Goal: Information Seeking & Learning: Learn about a topic

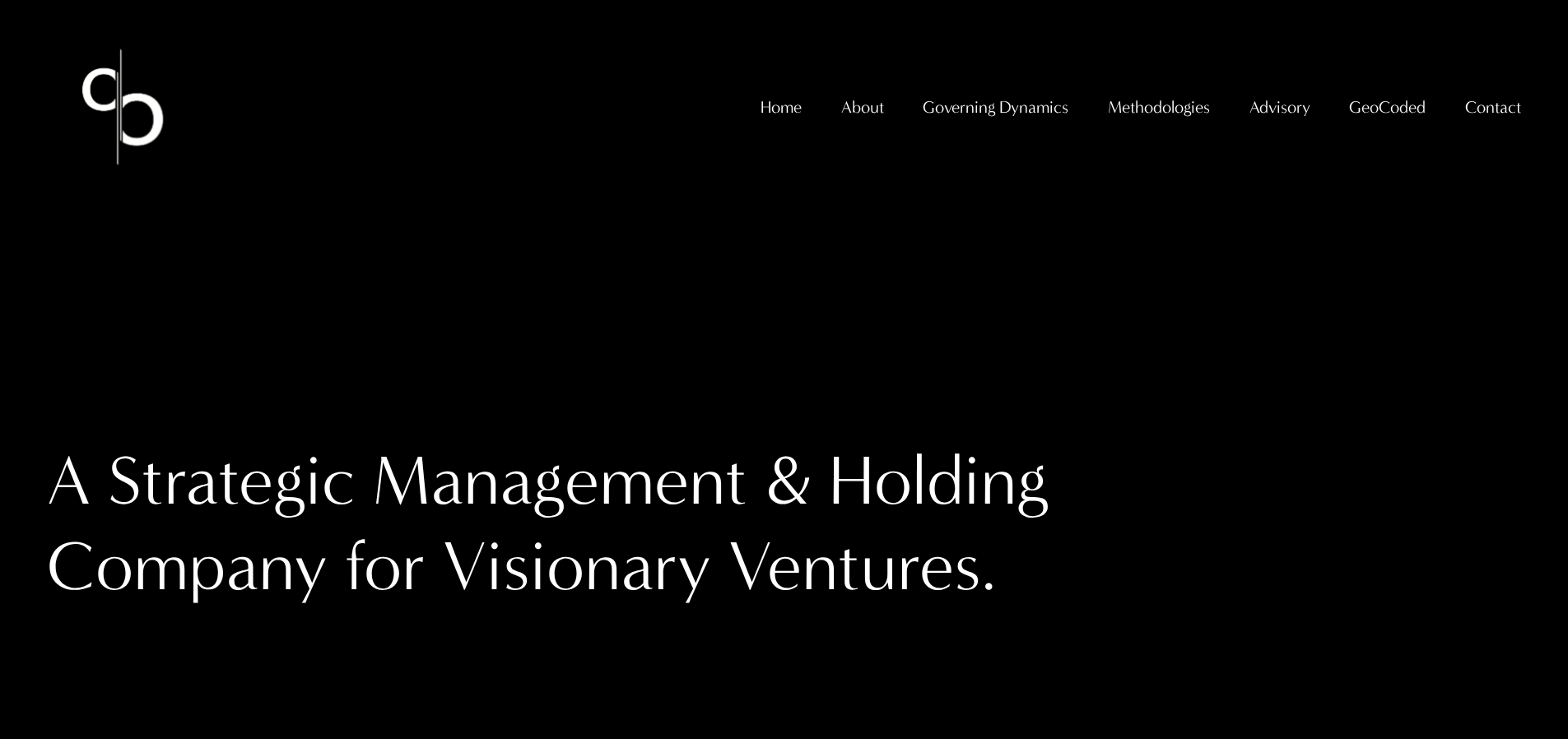
click at [0, 0] on span "GeoCoded Special Reports" at bounding box center [0, 0] width 0 height 0
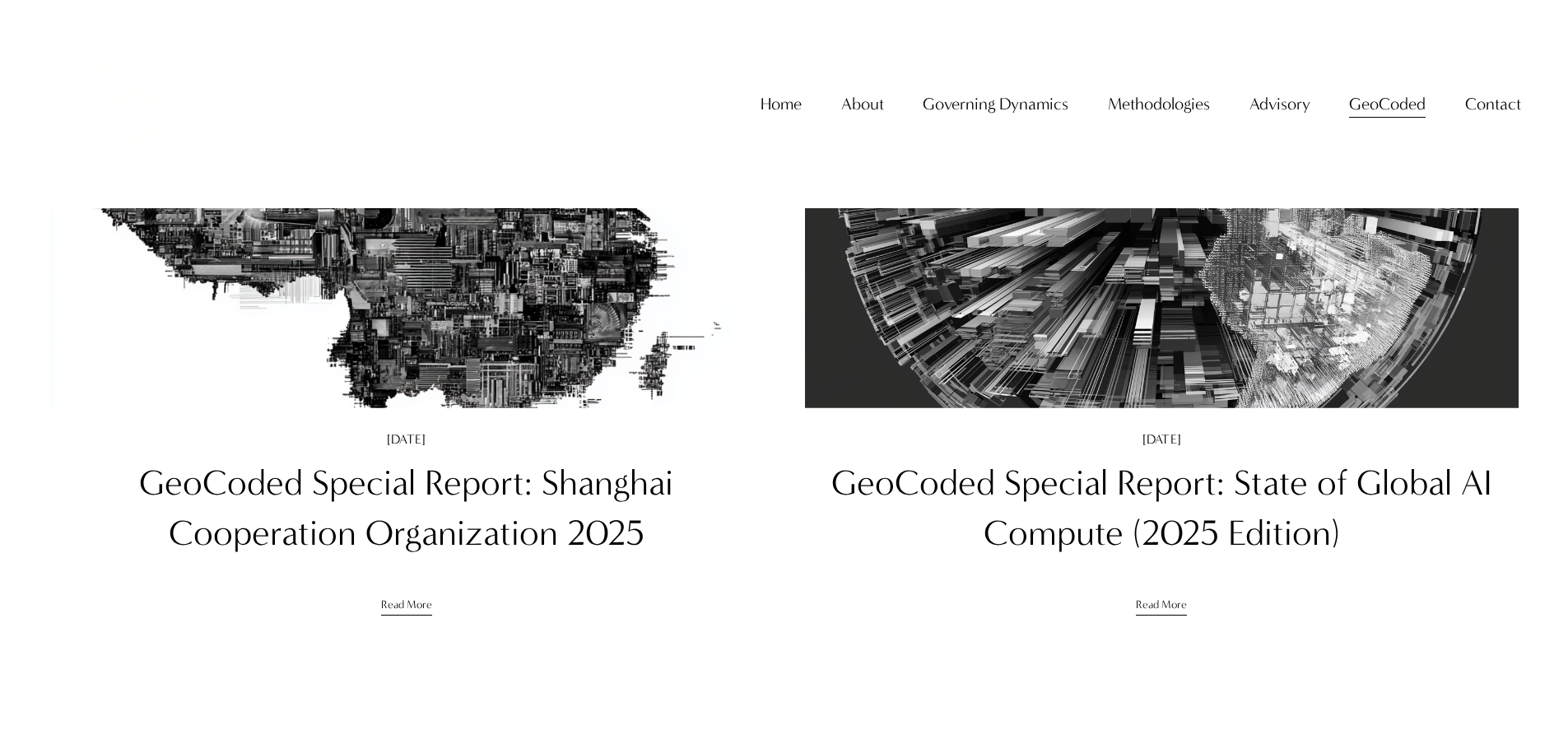
scroll to position [331, 0]
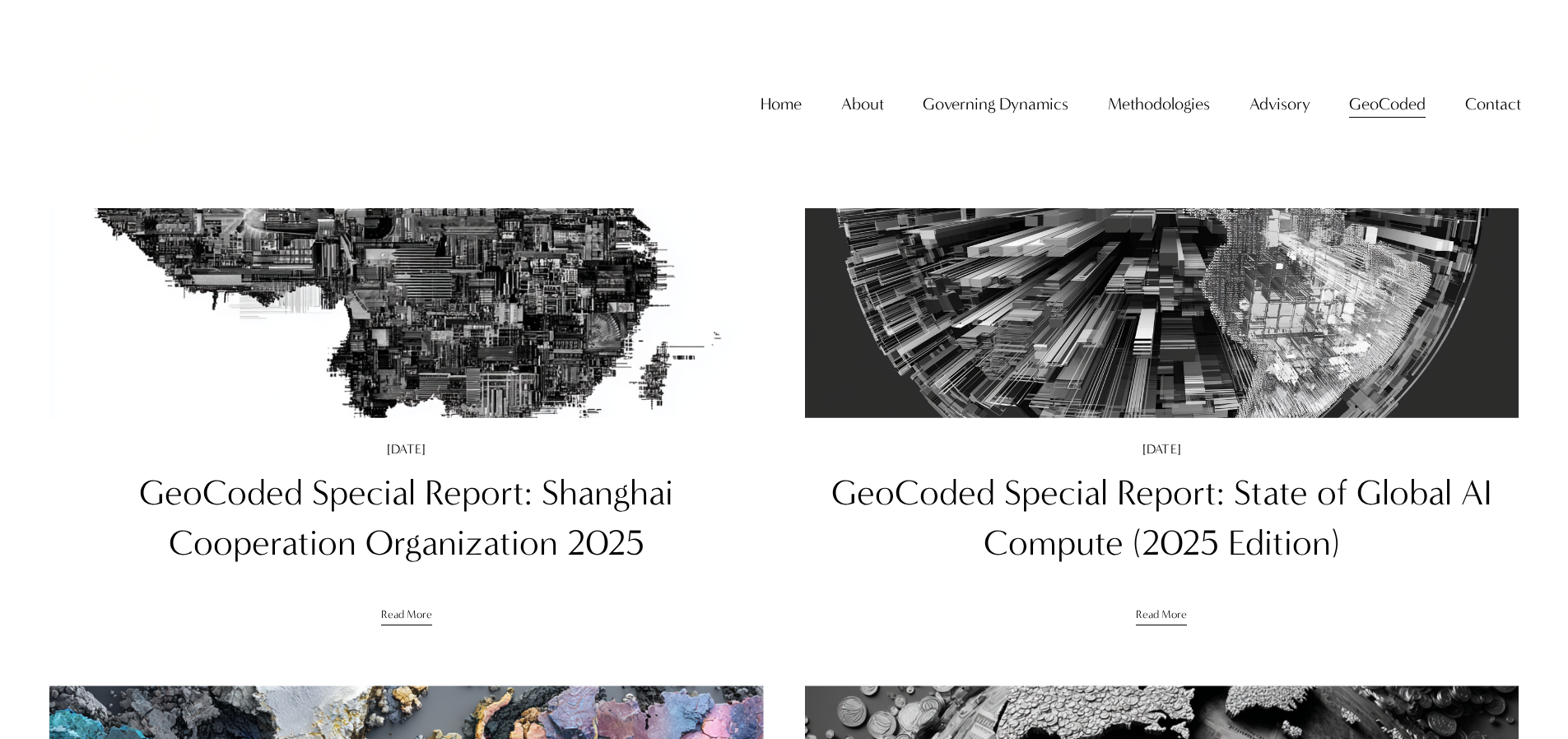
click at [422, 351] on img at bounding box center [407, 179] width 722 height 482
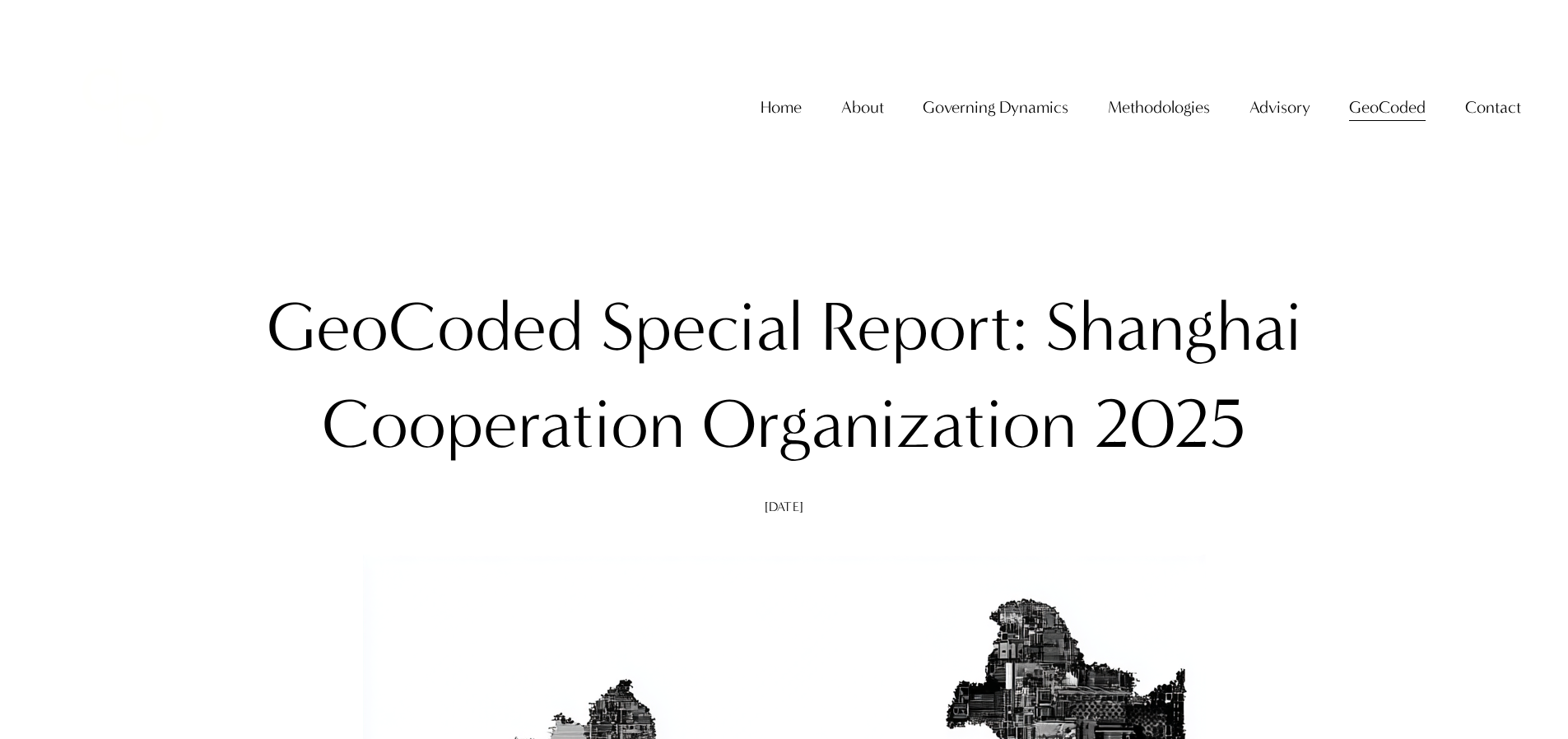
click at [782, 115] on link "Home" at bounding box center [782, 108] width 42 height 34
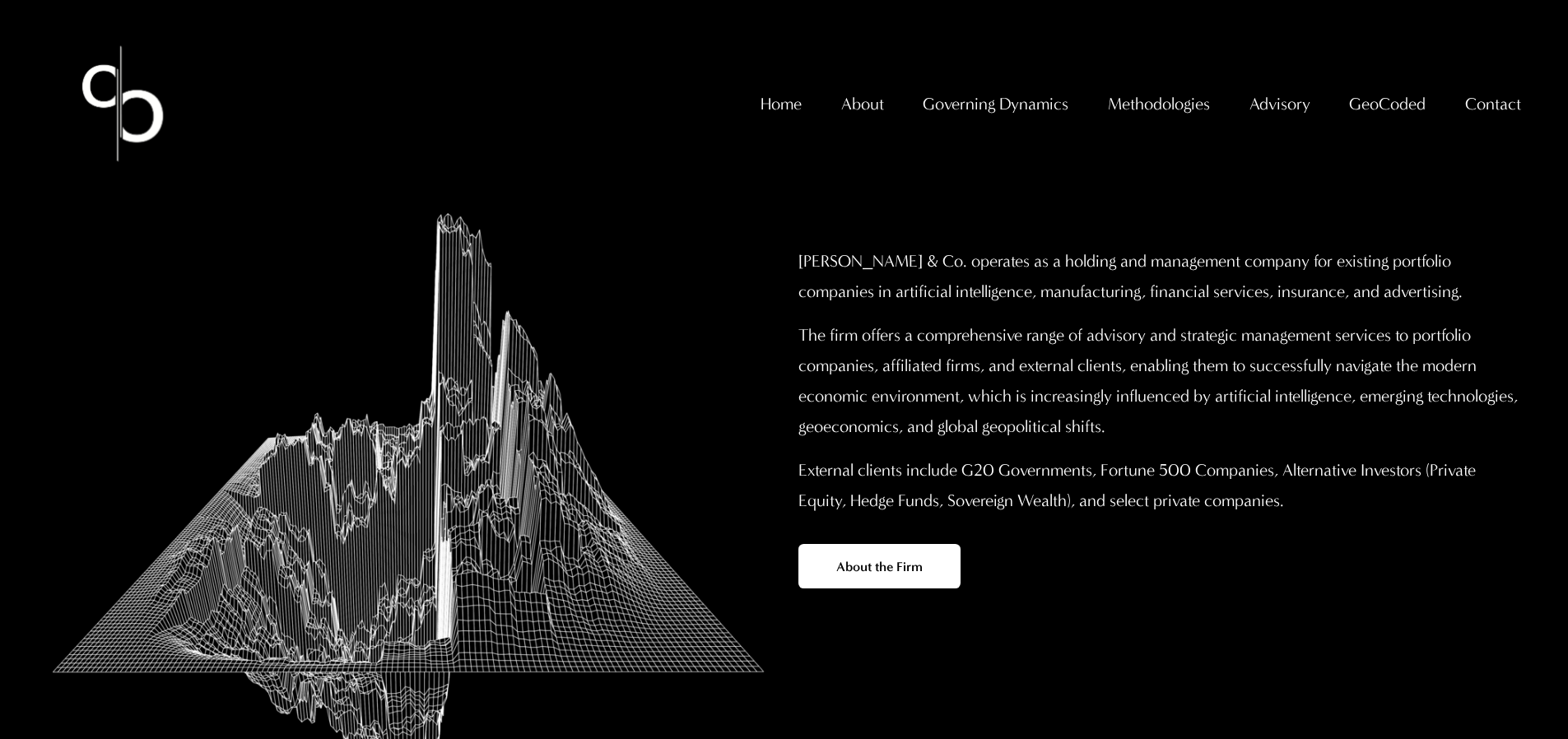
scroll to position [294, 0]
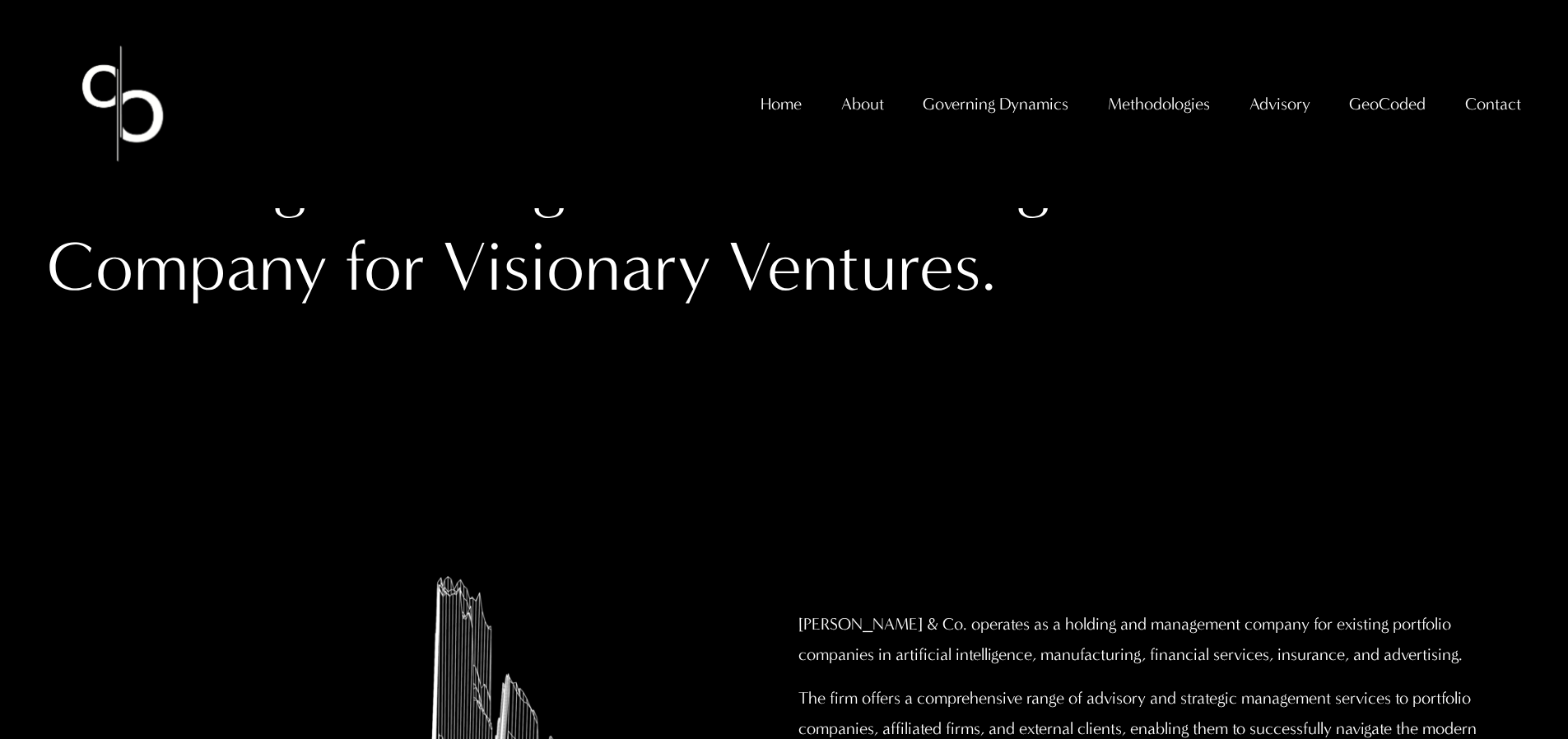
click at [0, 0] on span "GeoCoded Special Reports" at bounding box center [0, 0] width 0 height 0
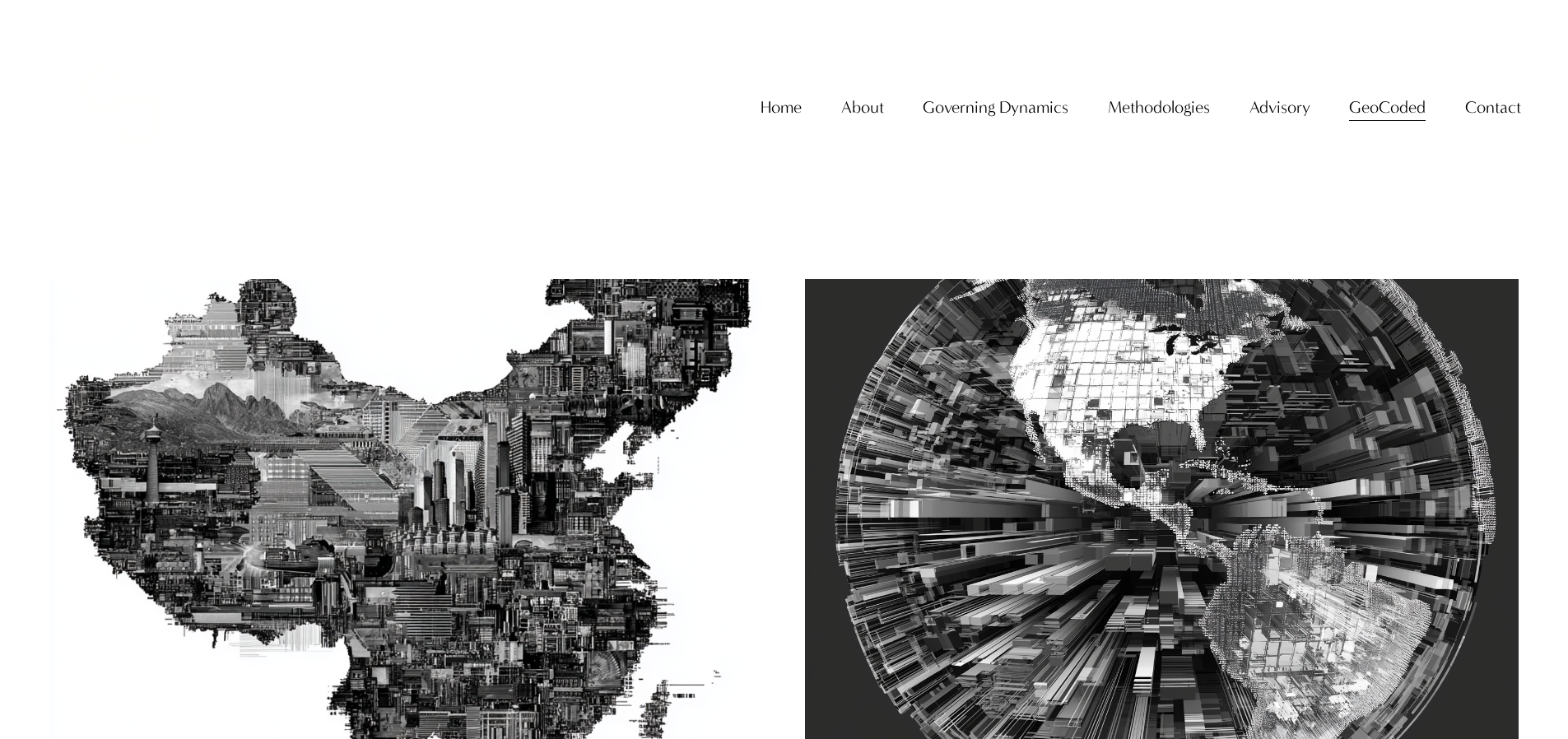
click at [600, 420] on img at bounding box center [407, 517] width 722 height 482
